Goal: Book appointment/travel/reservation

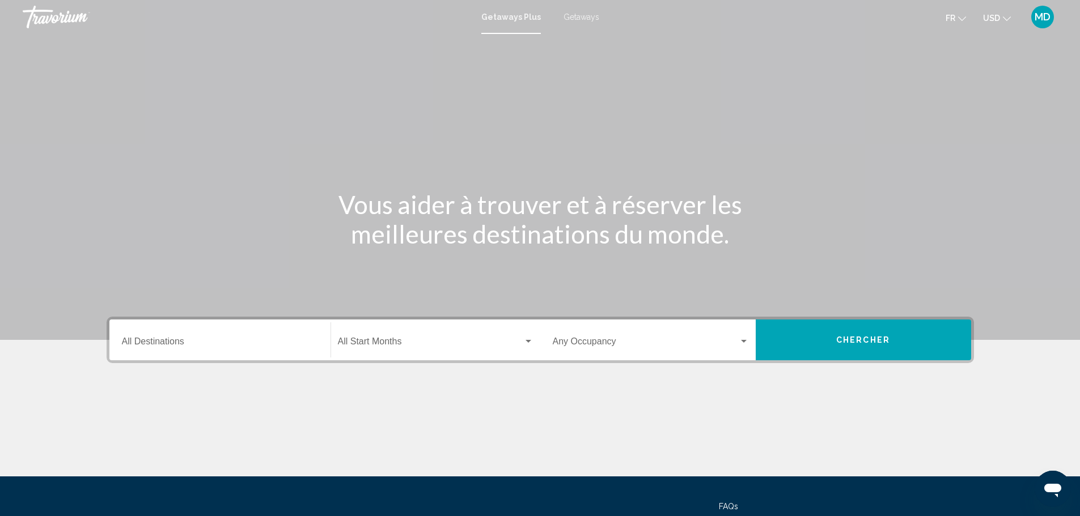
click at [211, 337] on div "Destination All Destinations" at bounding box center [220, 340] width 196 height 36
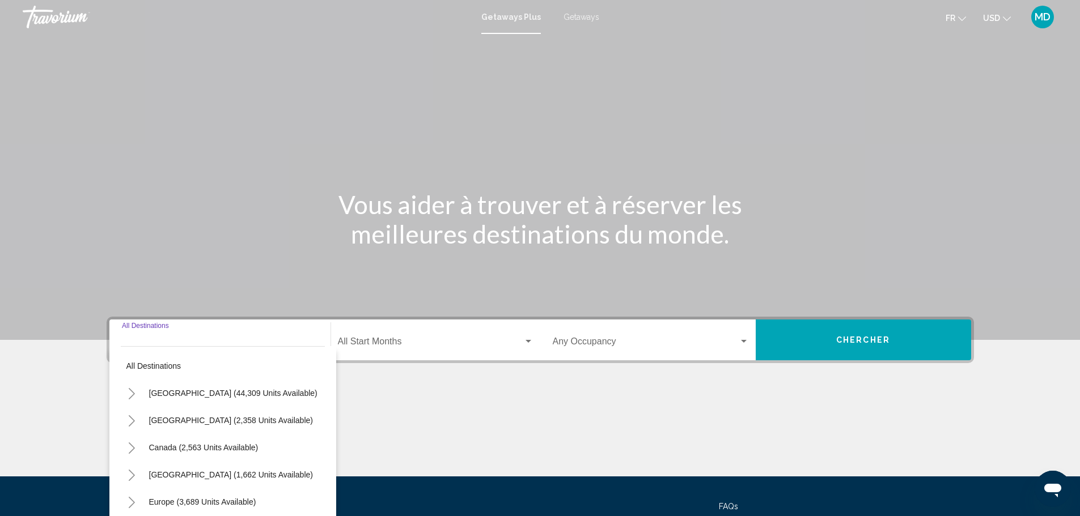
scroll to position [99, 0]
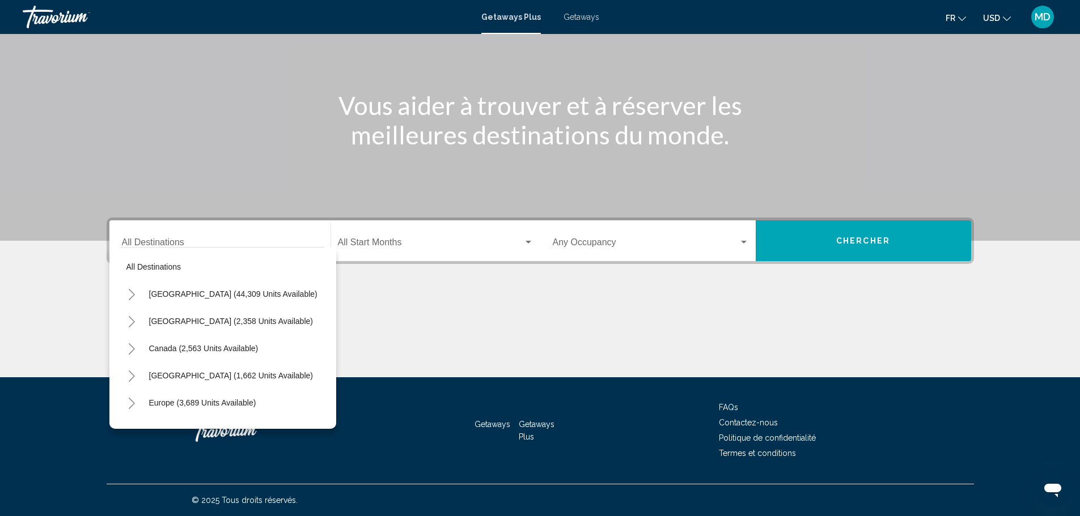
click at [147, 235] on div "Destination All Destinations" at bounding box center [220, 241] width 196 height 36
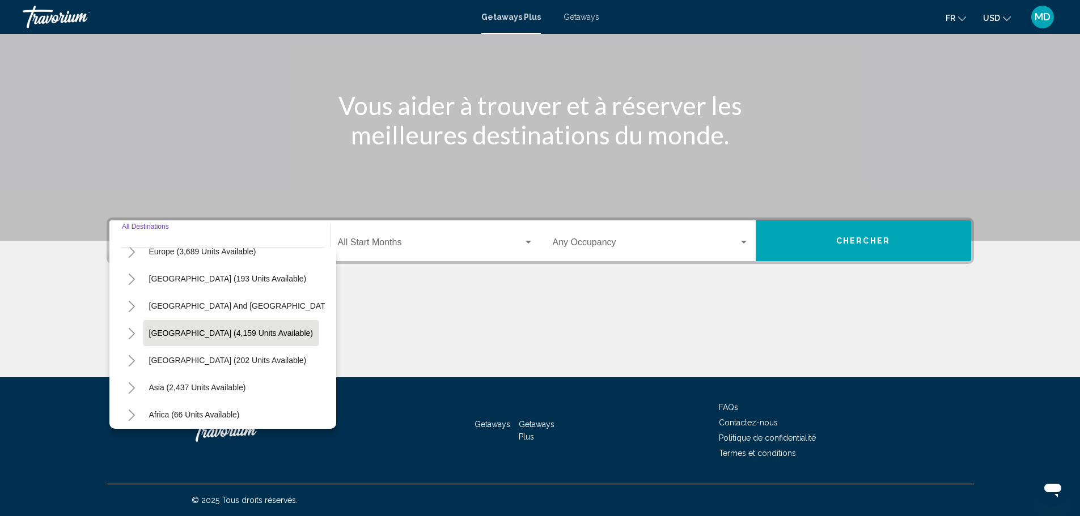
scroll to position [192, 0]
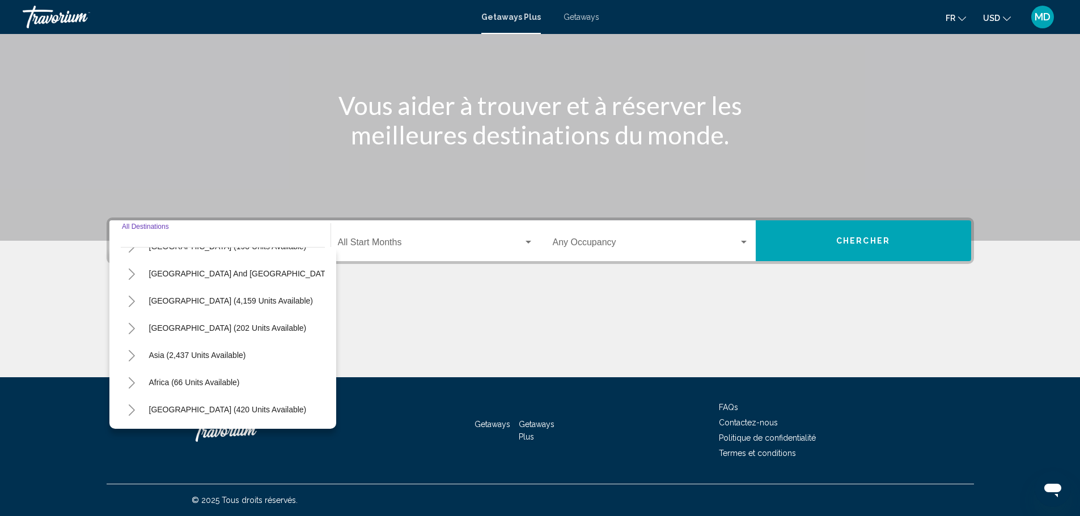
click at [127, 402] on button "Toggle Middle East (420 units available)" at bounding box center [132, 409] width 23 height 23
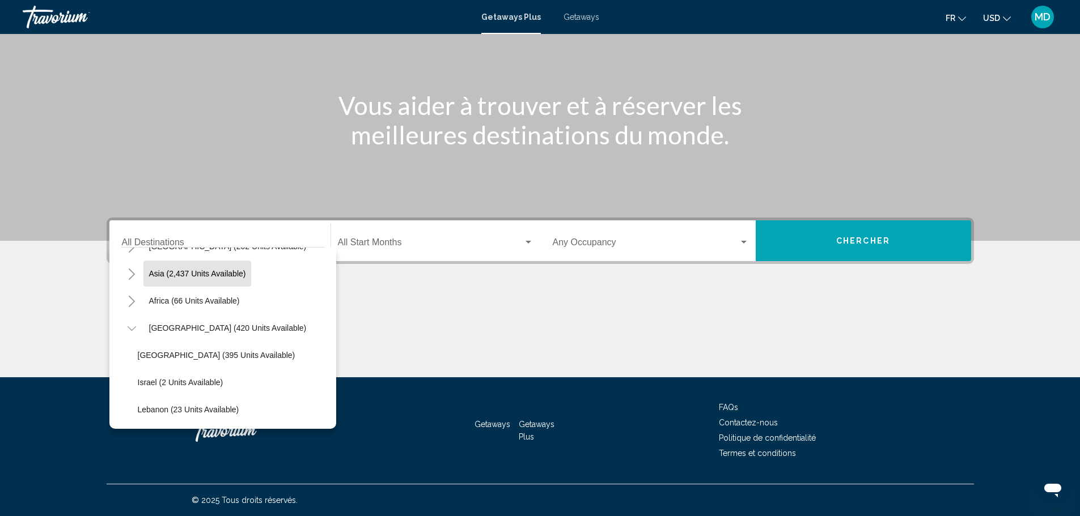
scroll to position [274, 0]
click at [130, 323] on icon "Toggle Middle East (420 units available)" at bounding box center [132, 328] width 9 height 11
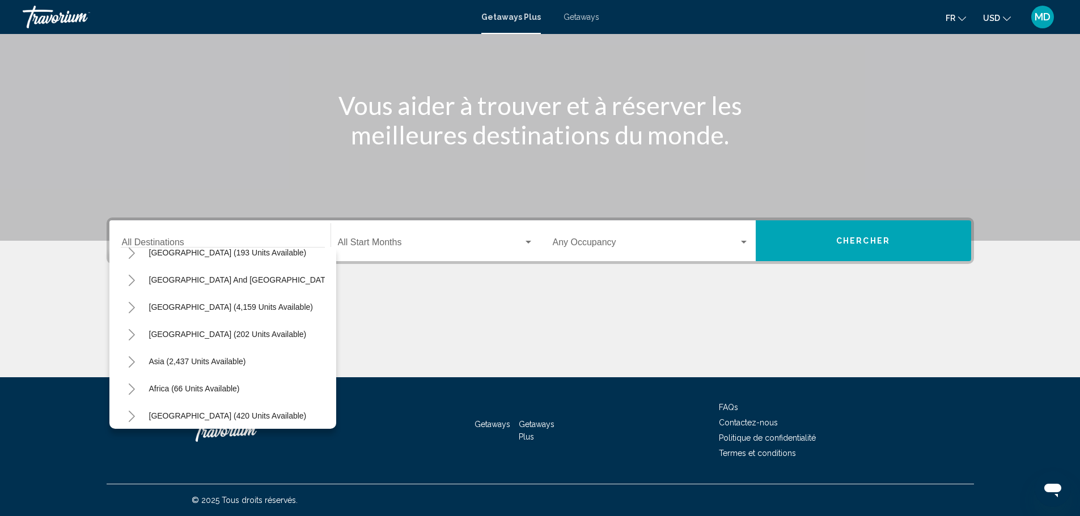
scroll to position [173, 0]
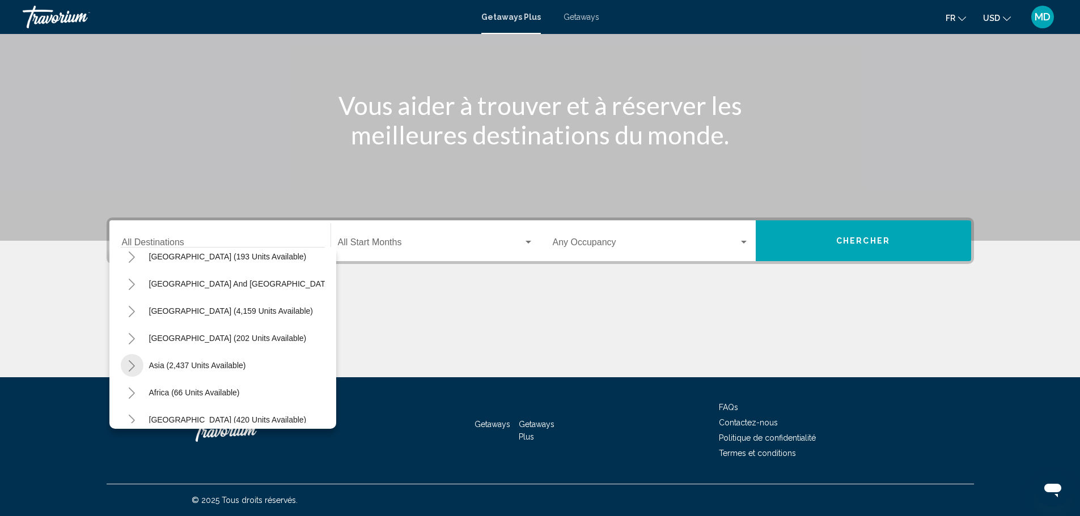
click at [130, 362] on icon "Toggle Asia (2,437 units available)" at bounding box center [132, 365] width 6 height 11
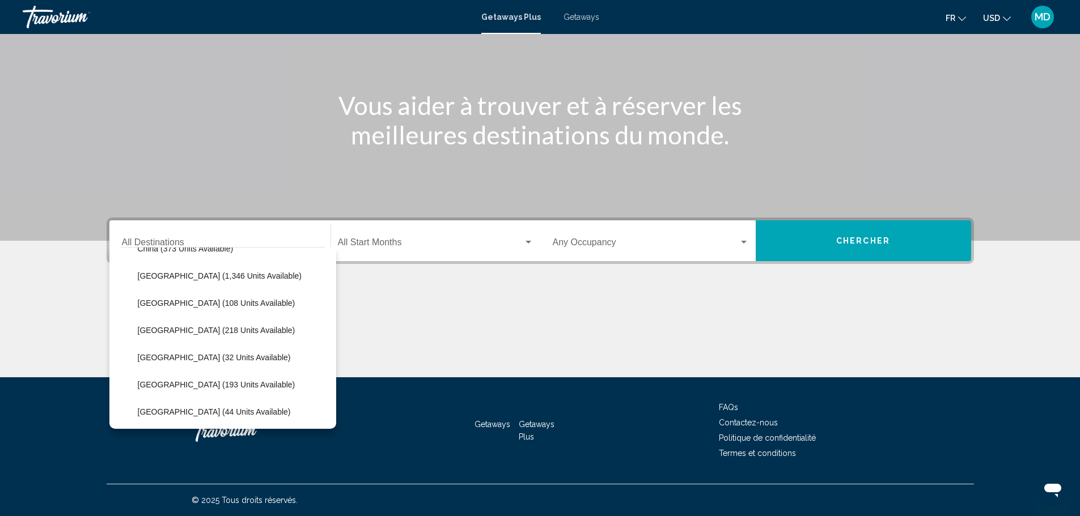
scroll to position [362, 0]
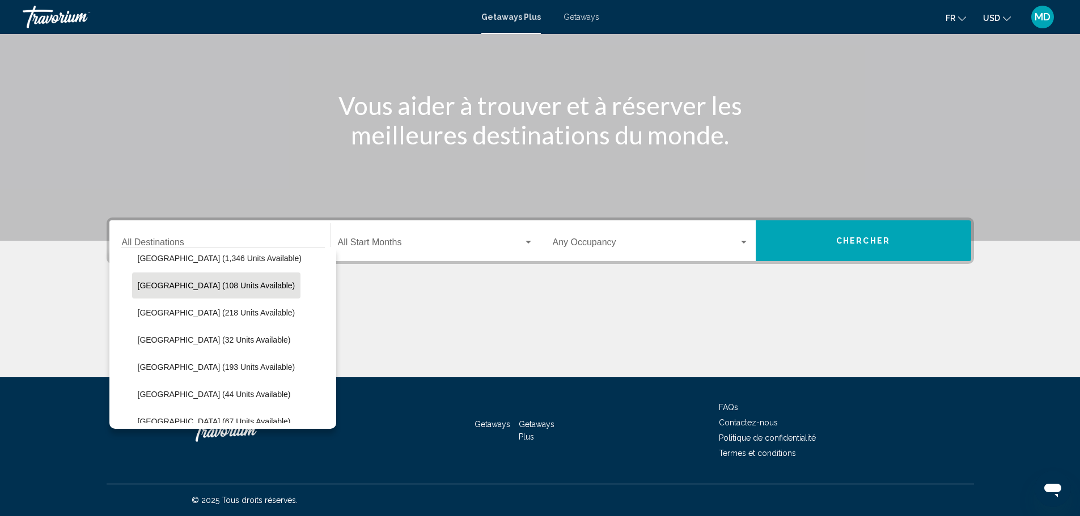
click at [201, 281] on span "[GEOGRAPHIC_DATA] (108 units available)" at bounding box center [217, 285] width 158 height 9
type input "**********"
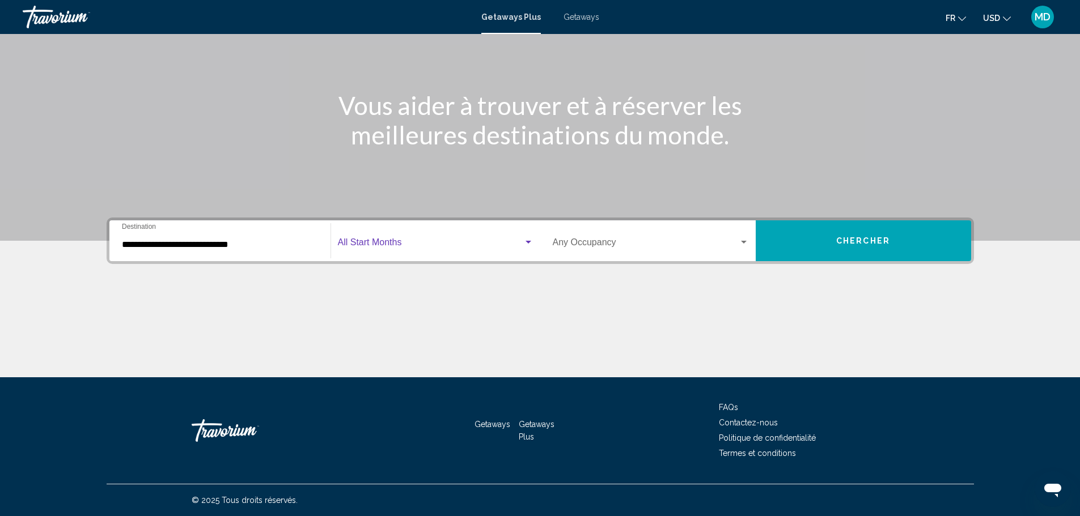
click at [372, 243] on span "Search widget" at bounding box center [430, 245] width 185 height 10
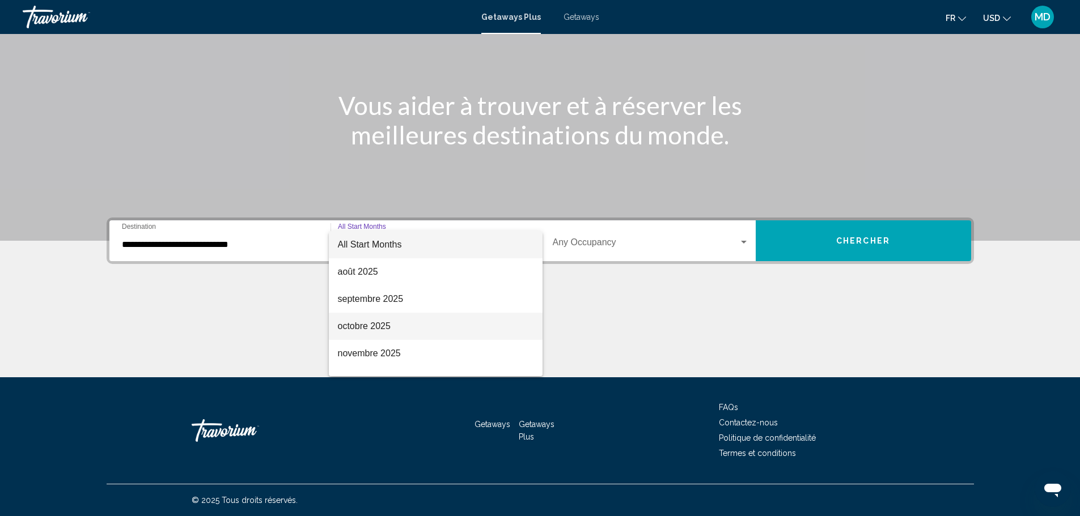
click at [469, 317] on span "octobre 2025" at bounding box center [436, 326] width 196 height 27
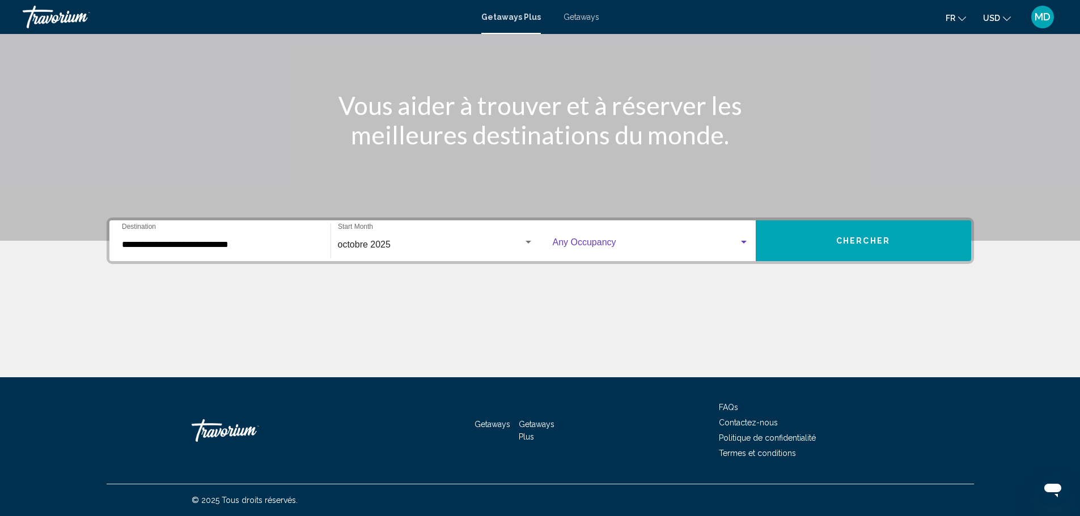
click at [593, 247] on span "Search widget" at bounding box center [646, 245] width 186 height 10
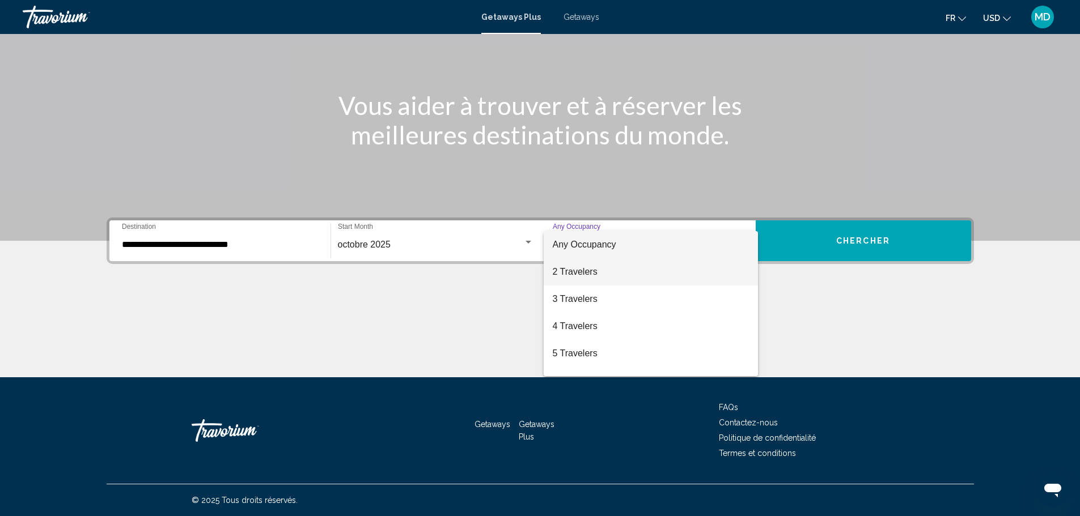
drag, startPoint x: 607, startPoint y: 267, endPoint x: 661, endPoint y: 260, distance: 54.9
click at [608, 267] on span "2 Travelers" at bounding box center [651, 271] width 196 height 27
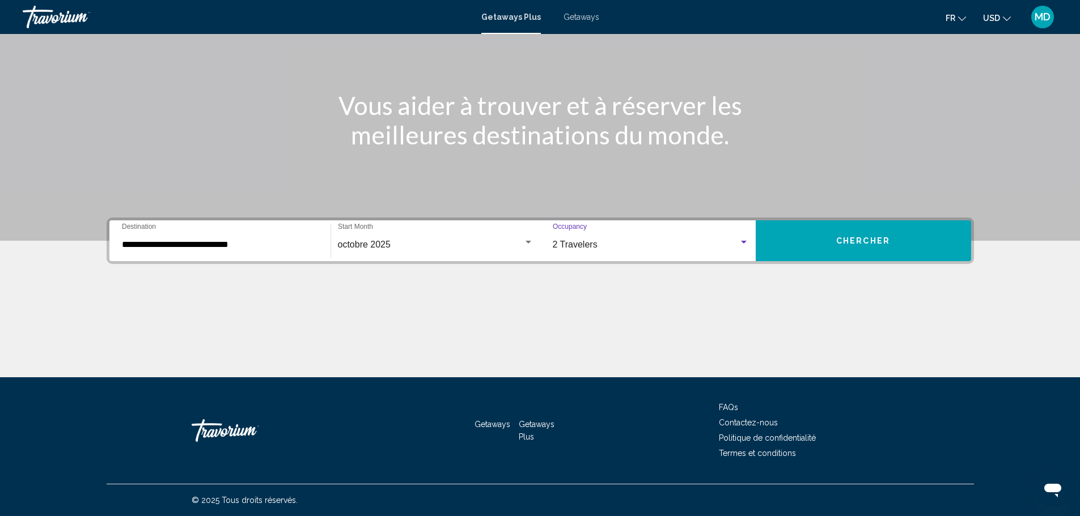
click at [853, 236] on span "Chercher" at bounding box center [863, 240] width 54 height 9
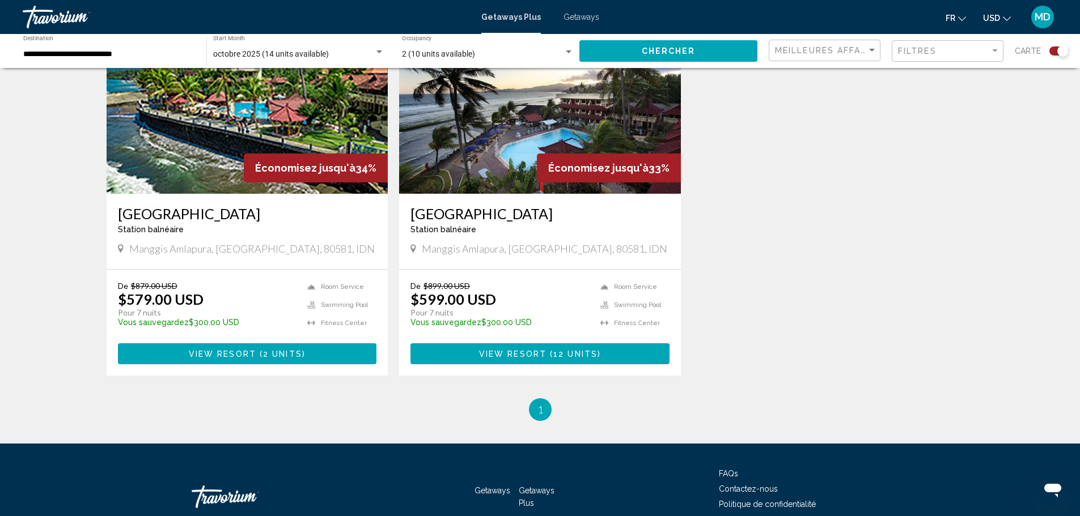
scroll to position [472, 0]
